Goal: Navigation & Orientation: Go to known website

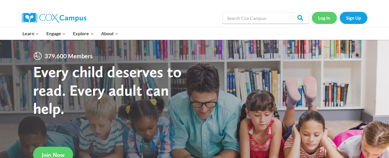
click at [326, 22] on link "Log In" at bounding box center [324, 18] width 25 height 12
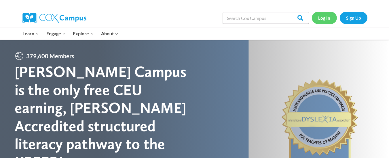
click at [327, 20] on link "Log In" at bounding box center [324, 18] width 25 height 12
